Goal: Task Accomplishment & Management: Use online tool/utility

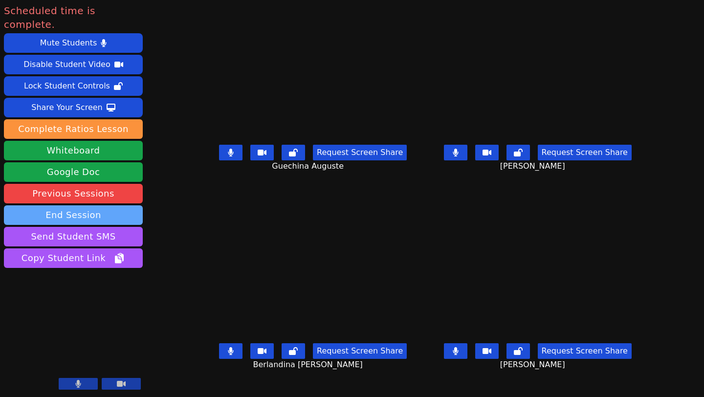
click at [94, 205] on button "End Session" at bounding box center [73, 215] width 139 height 20
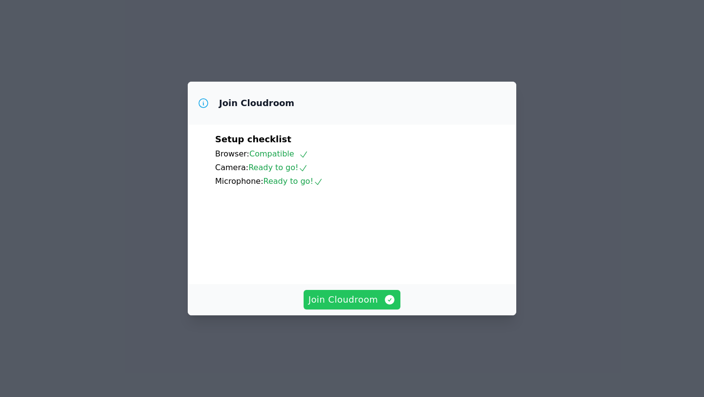
click at [361, 307] on span "Join Cloudroom" at bounding box center [353, 300] width 88 height 14
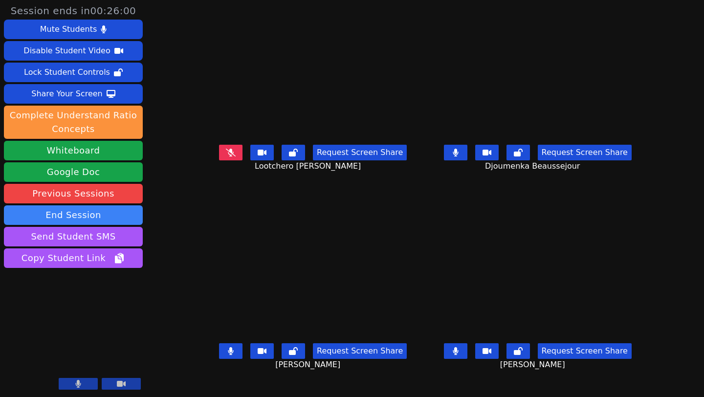
click at [219, 160] on button at bounding box center [230, 153] width 23 height 16
click at [468, 160] on button at bounding box center [455, 153] width 23 height 16
click at [458, 355] on icon at bounding box center [455, 351] width 5 height 8
click at [219, 160] on button at bounding box center [230, 153] width 23 height 16
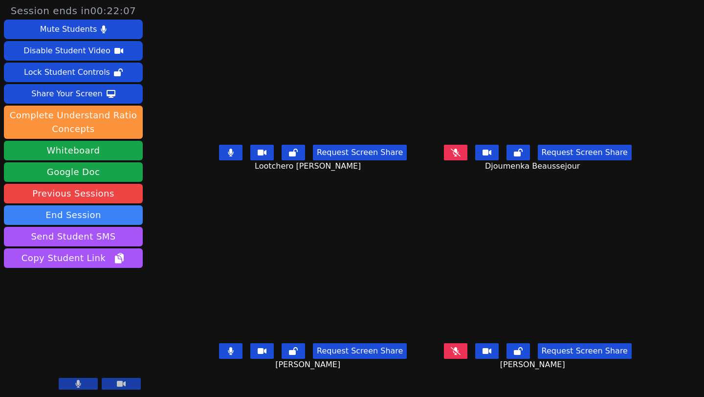
click at [219, 160] on button at bounding box center [230, 153] width 23 height 16
click at [226, 157] on icon at bounding box center [231, 153] width 10 height 8
click at [228, 157] on icon at bounding box center [231, 153] width 6 height 8
click at [461, 355] on icon at bounding box center [456, 351] width 10 height 8
click at [226, 157] on icon at bounding box center [231, 153] width 10 height 8
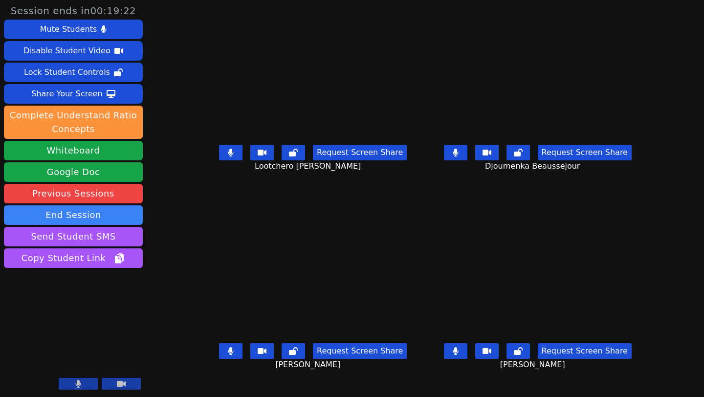
click at [219, 145] on button at bounding box center [230, 153] width 23 height 16
click at [459, 157] on icon at bounding box center [456, 153] width 6 height 8
click at [228, 157] on icon at bounding box center [231, 153] width 6 height 8
click at [468, 353] on button at bounding box center [455, 351] width 23 height 16
click at [468, 160] on button at bounding box center [455, 153] width 23 height 16
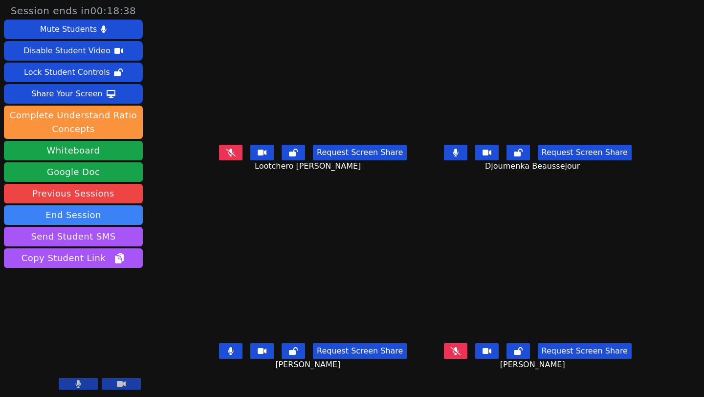
click at [468, 160] on button at bounding box center [455, 153] width 23 height 16
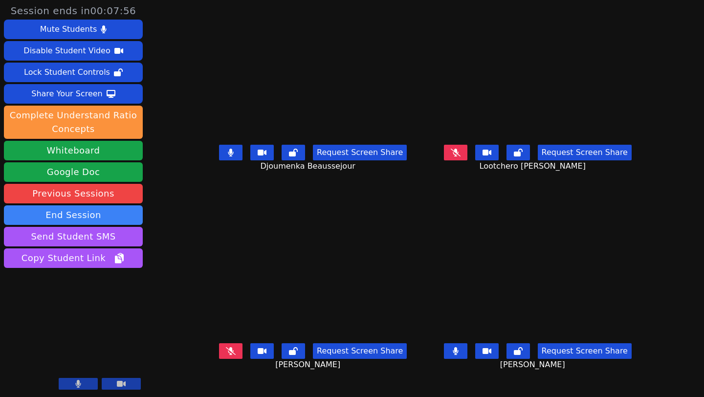
click at [226, 355] on icon at bounding box center [231, 351] width 10 height 8
click at [468, 159] on button at bounding box center [455, 153] width 23 height 16
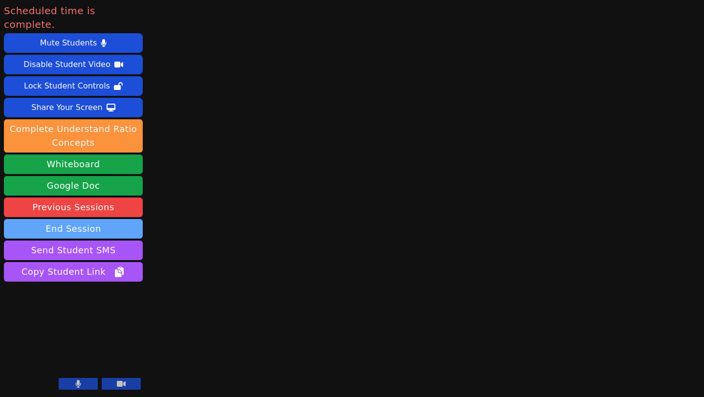
click at [68, 219] on button "End Session" at bounding box center [73, 229] width 139 height 20
